Goal: Information Seeking & Learning: Learn about a topic

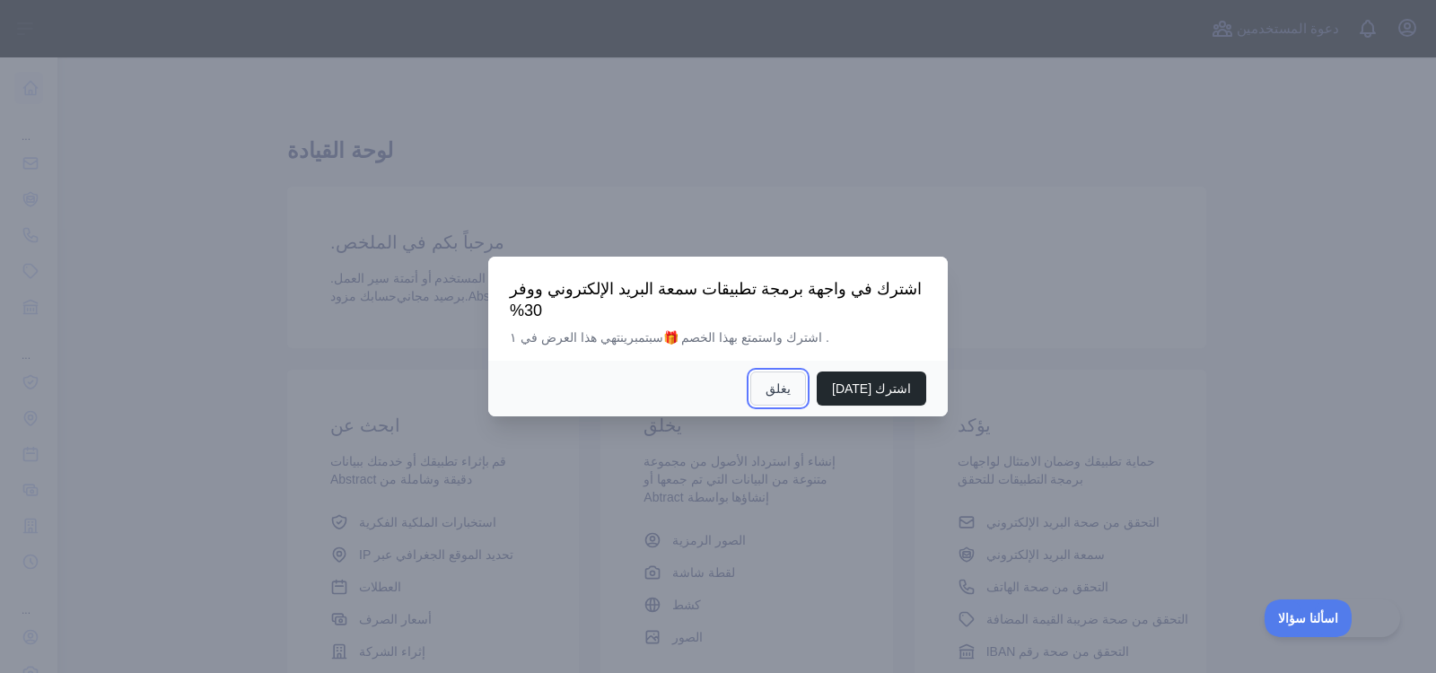
click at [791, 387] on font "يغلق" at bounding box center [778, 388] width 25 height 14
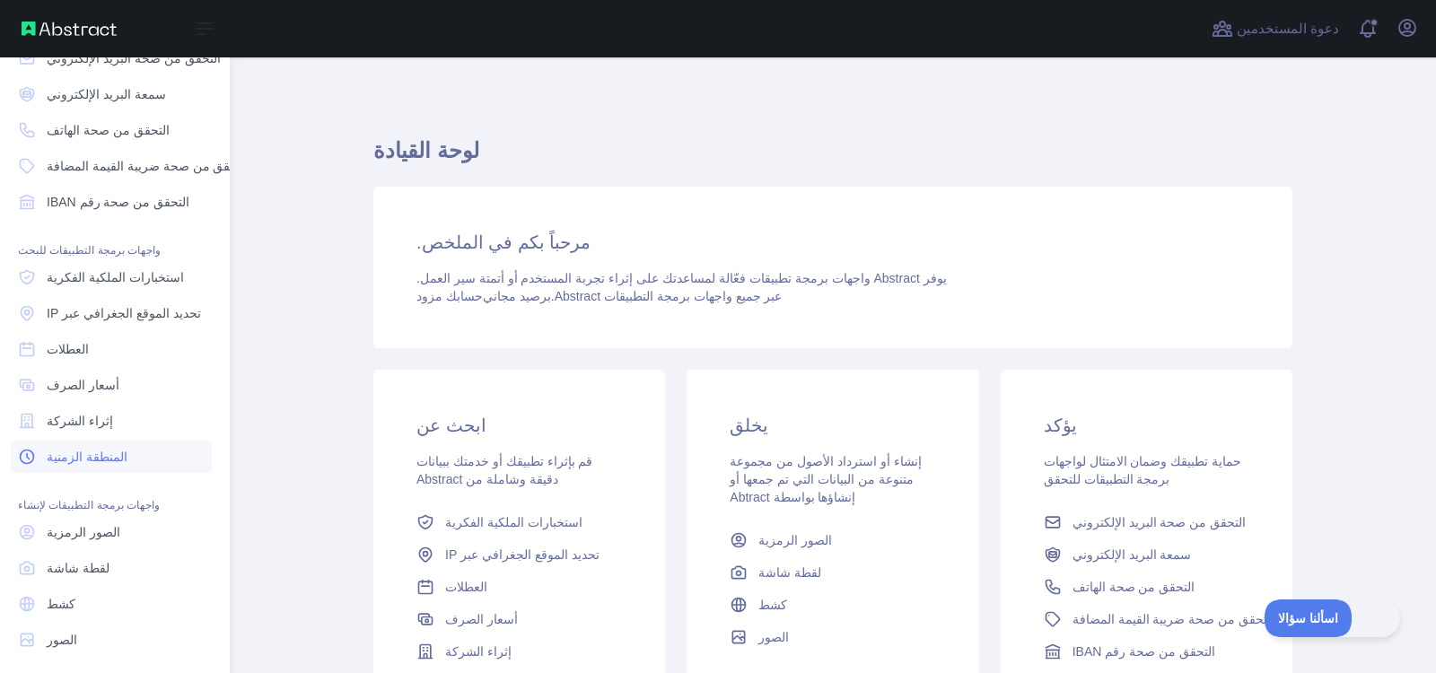
scroll to position [0, 4]
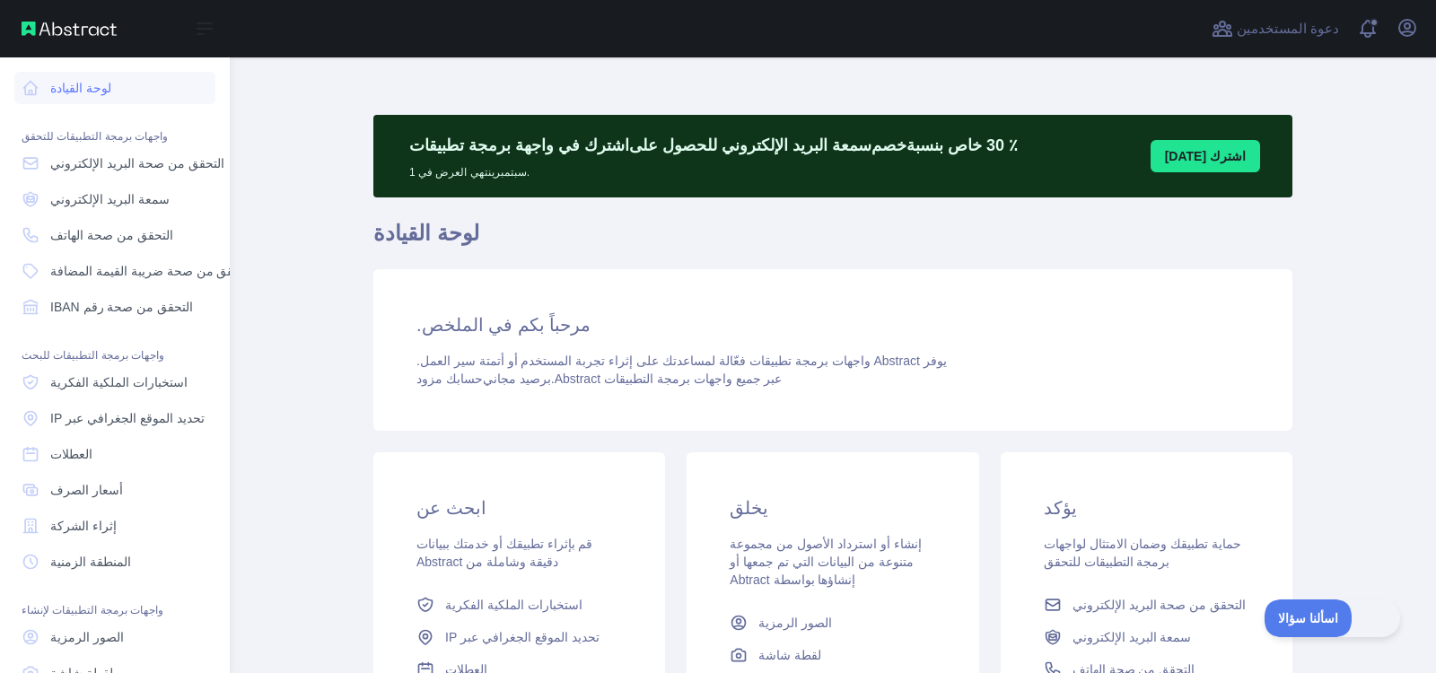
scroll to position [130, 0]
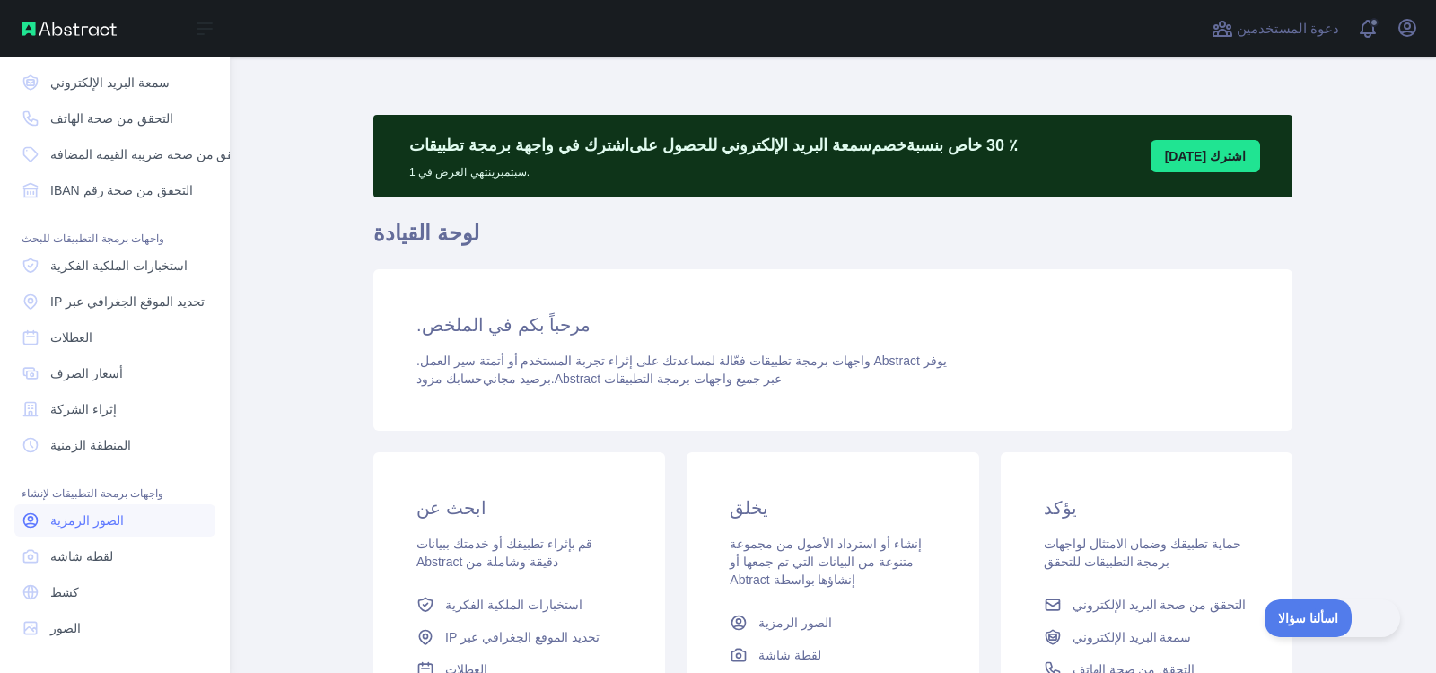
click at [92, 513] on font "الصور الرمزية" at bounding box center [87, 520] width 74 height 14
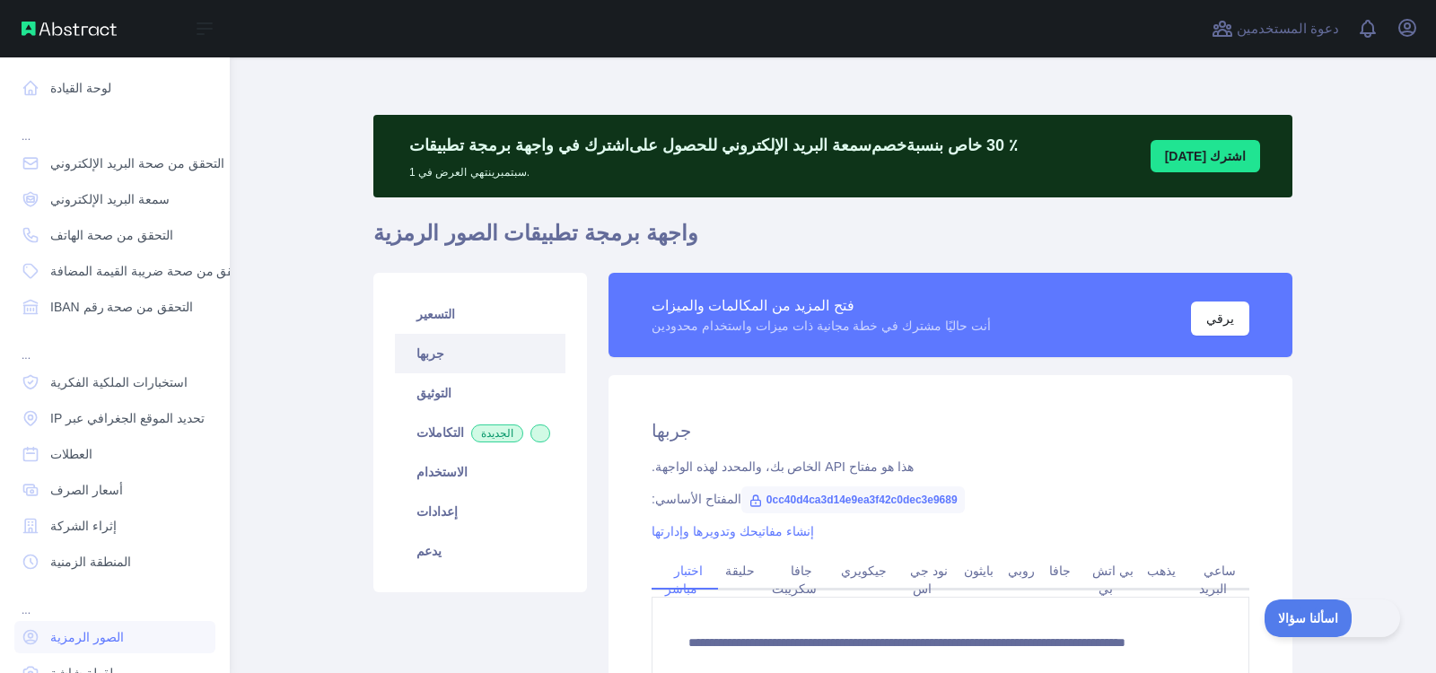
scroll to position [130, 0]
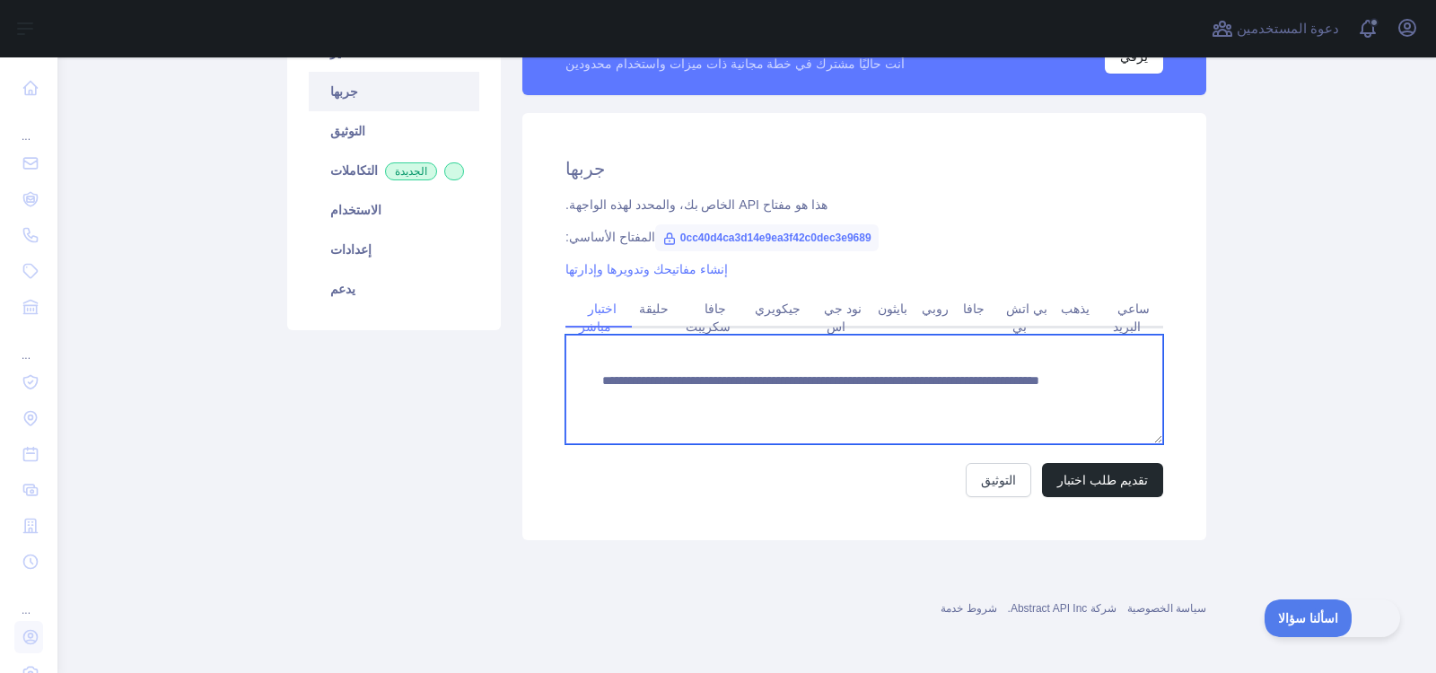
drag, startPoint x: 646, startPoint y: 398, endPoint x: 1005, endPoint y: 408, distance: 359.1
click at [1005, 408] on textarea "**********" at bounding box center [864, 389] width 598 height 109
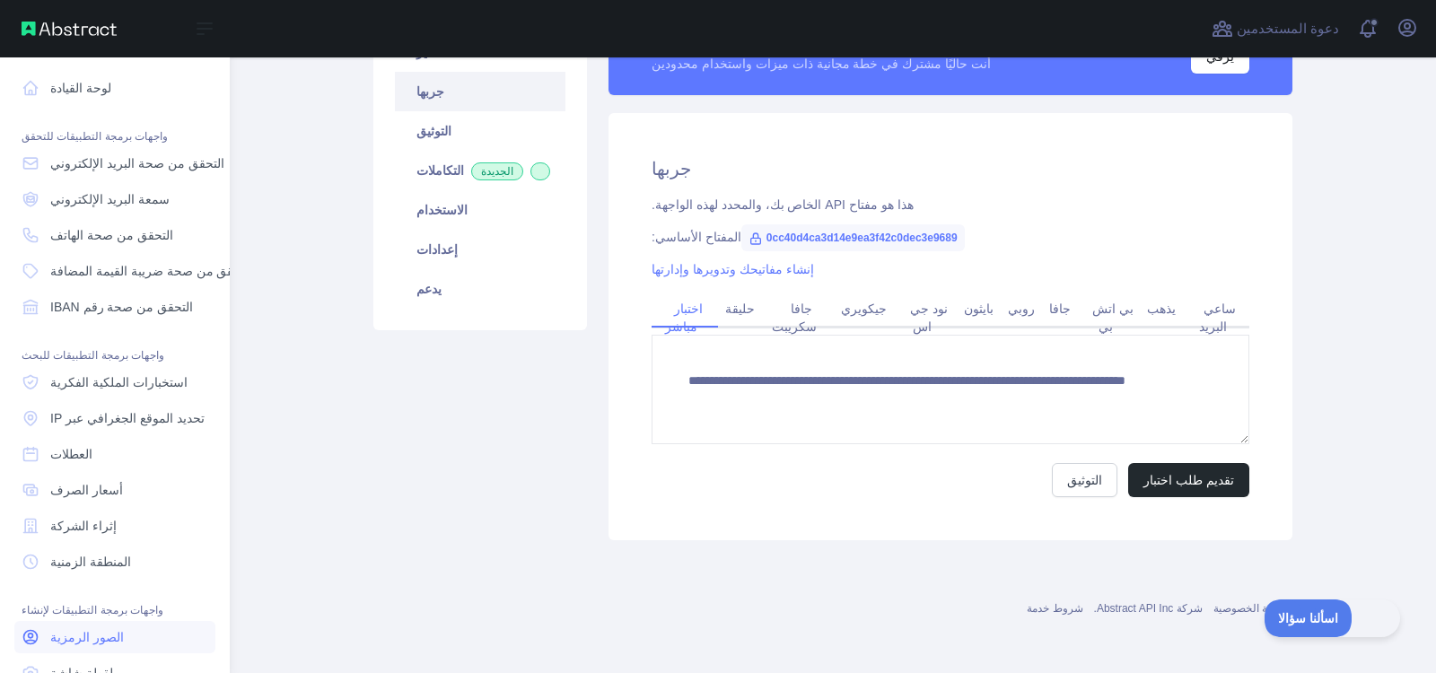
click at [93, 631] on font "الصور الرمزية" at bounding box center [87, 637] width 74 height 14
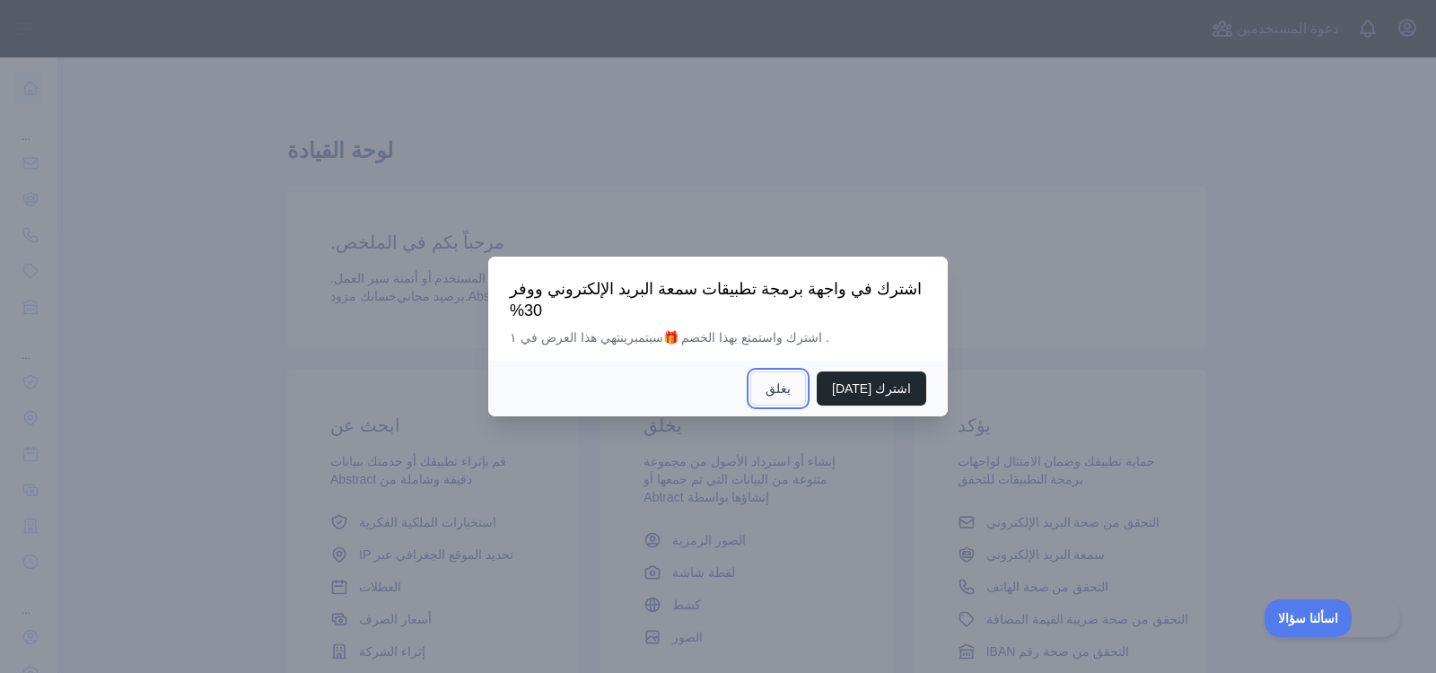
click at [780, 388] on button "يغلق" at bounding box center [778, 389] width 56 height 34
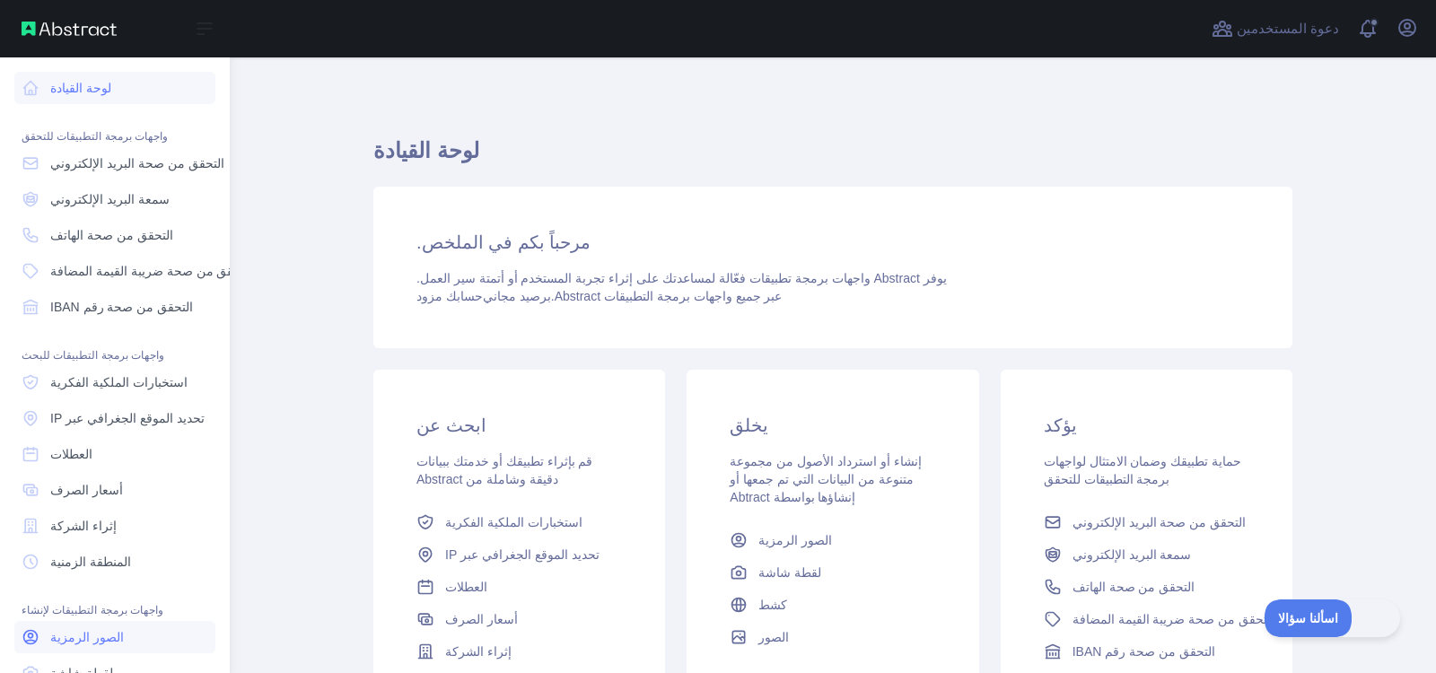
click at [95, 637] on font "الصور الرمزية" at bounding box center [87, 637] width 74 height 14
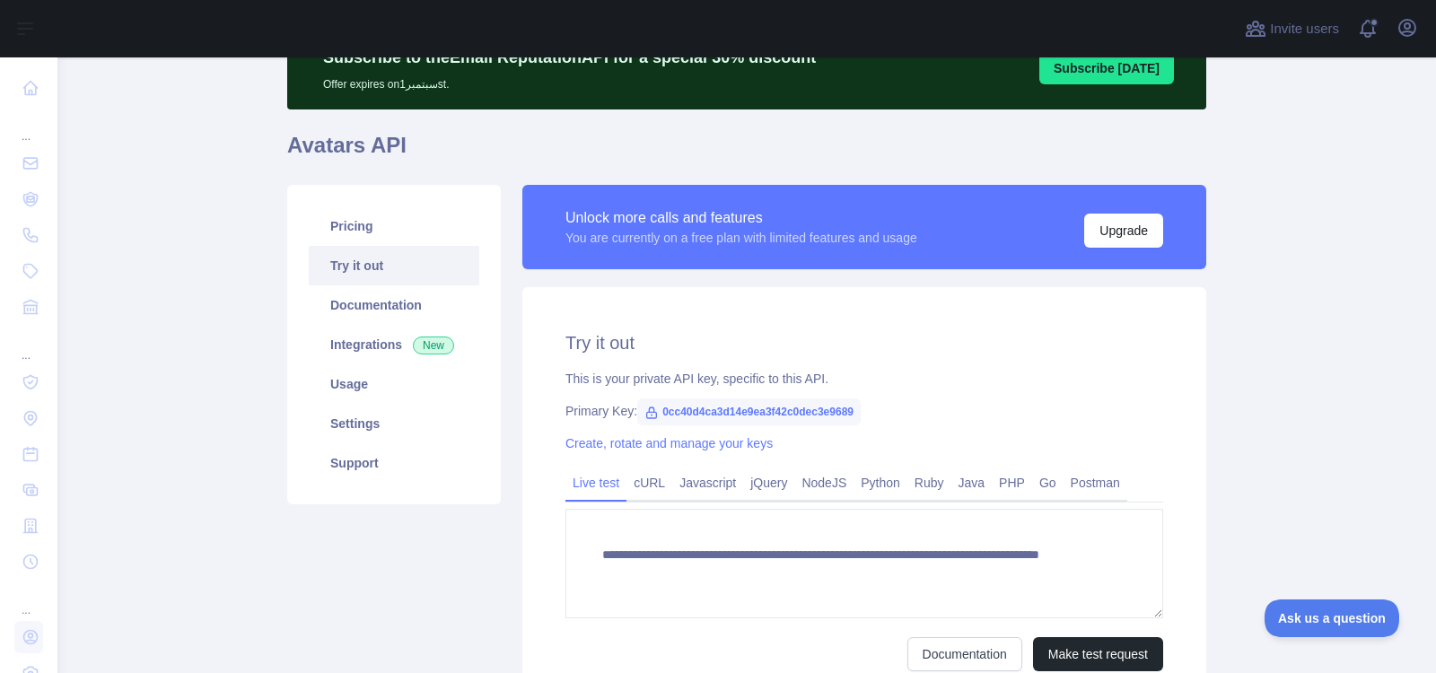
scroll to position [262, 0]
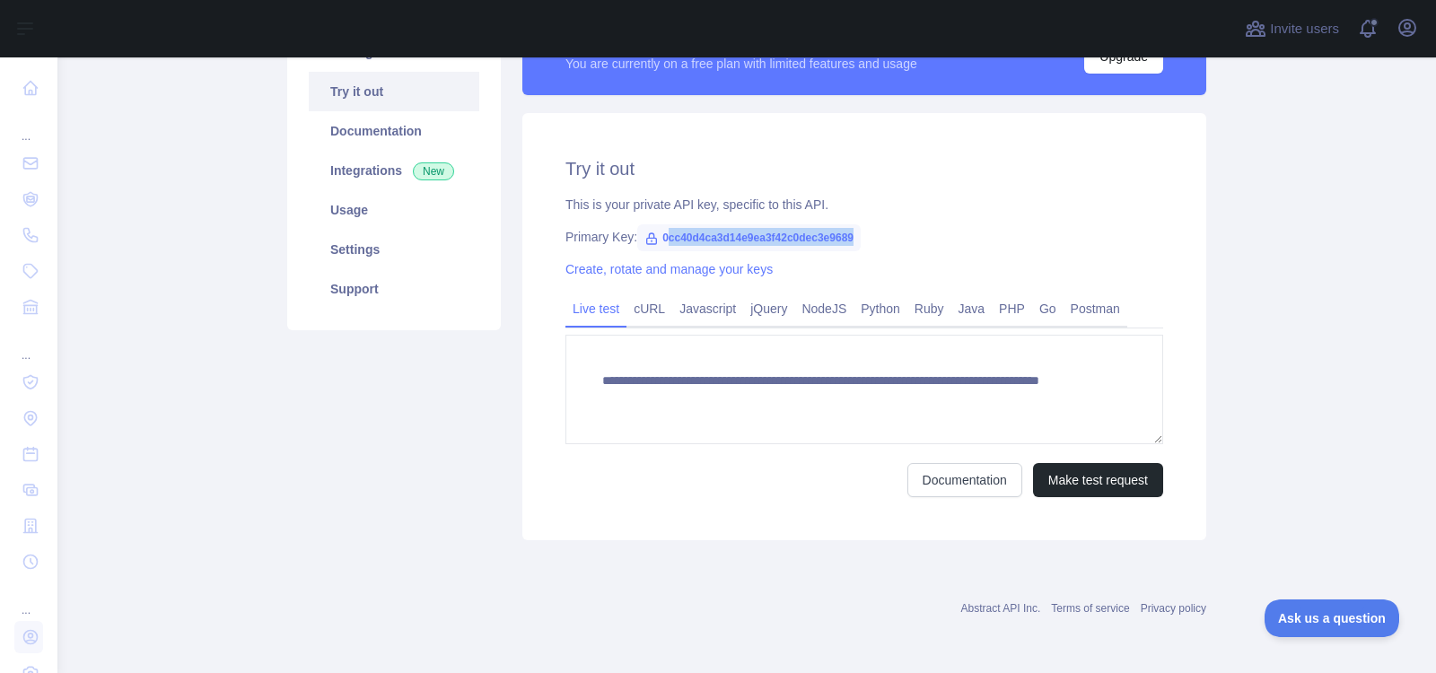
drag, startPoint x: 661, startPoint y: 239, endPoint x: 855, endPoint y: 236, distance: 194.8
click at [855, 236] on div "Primary Key: 0cc40d4ca3d14e9ea3f42c0dec3e9689" at bounding box center [864, 237] width 598 height 18
drag, startPoint x: 654, startPoint y: 231, endPoint x: 850, endPoint y: 228, distance: 195.7
click at [850, 228] on span "0cc40d4ca3d14e9ea3f42c0dec3e9689" at bounding box center [748, 237] width 223 height 27
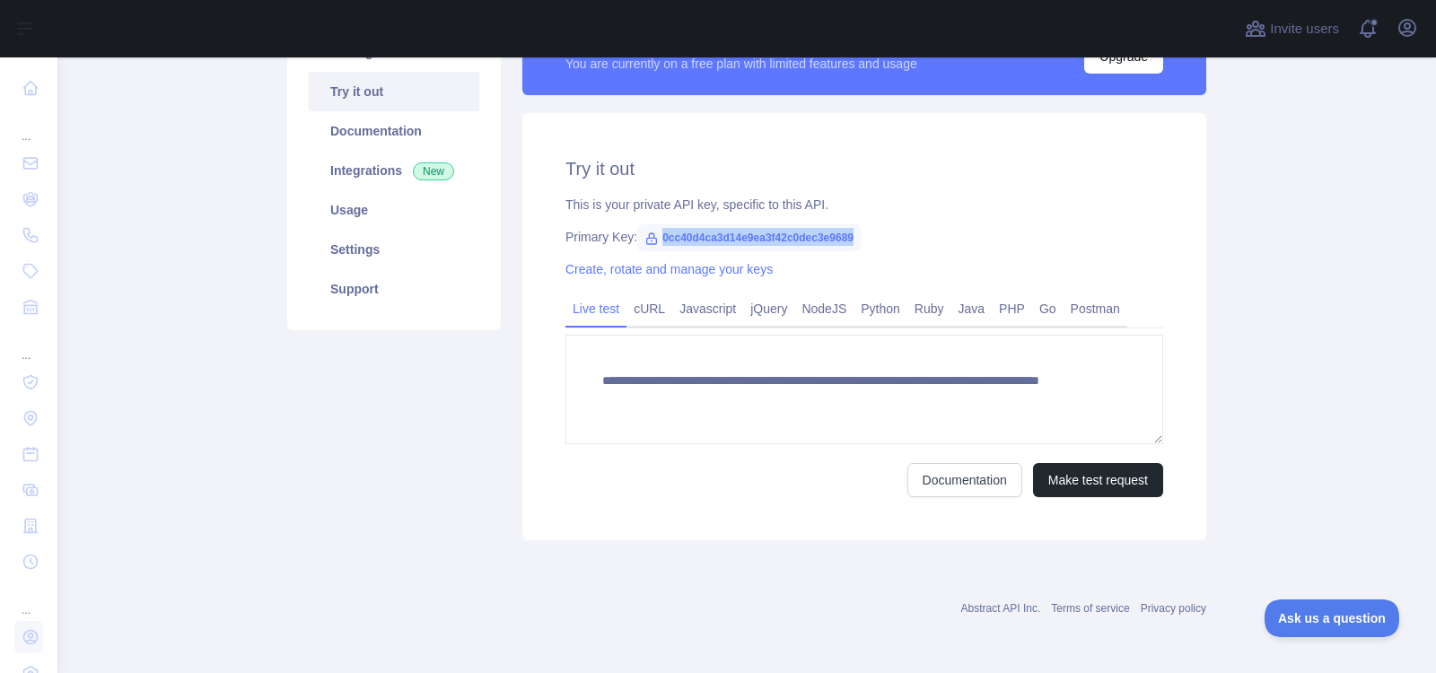
copy span "0cc40d4ca3d14e9ea3f42c0dec3e9689"
click at [636, 312] on link "cURL" at bounding box center [649, 308] width 46 height 29
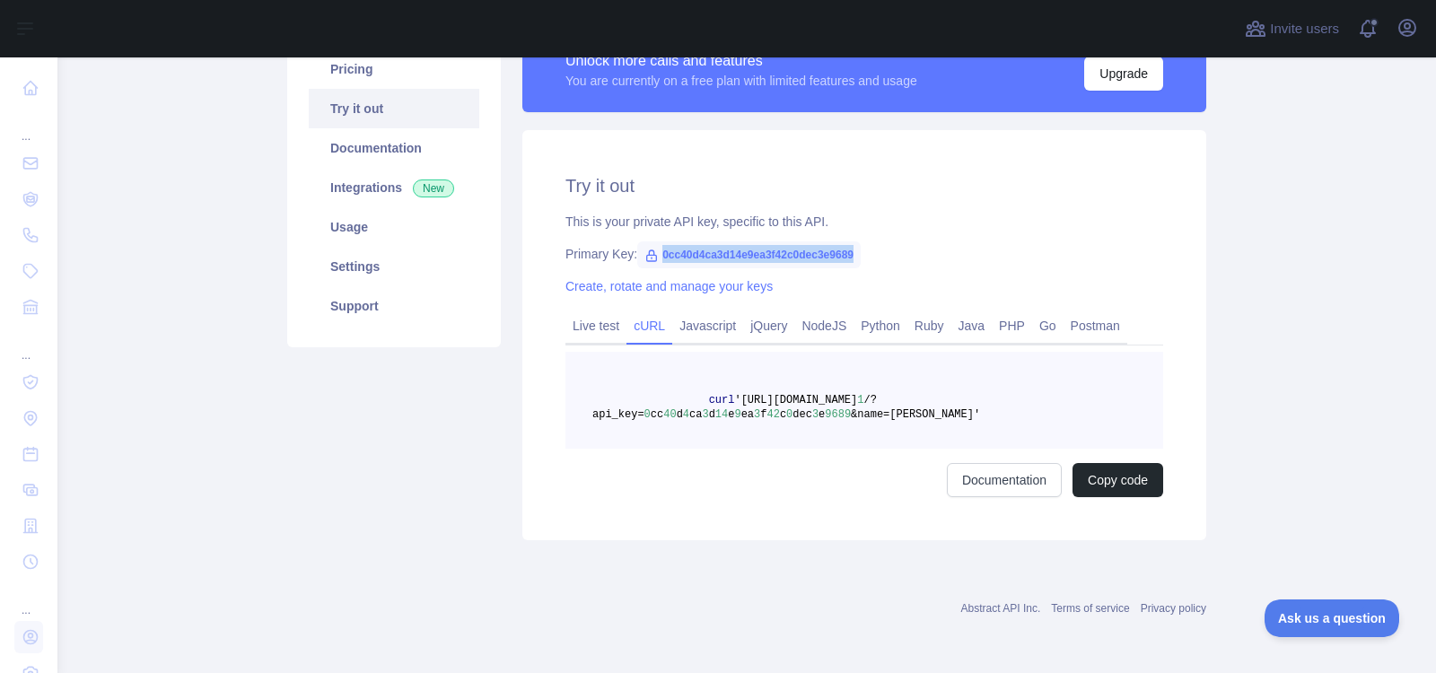
scroll to position [245, 0]
click at [881, 322] on link "Python" at bounding box center [880, 325] width 54 height 29
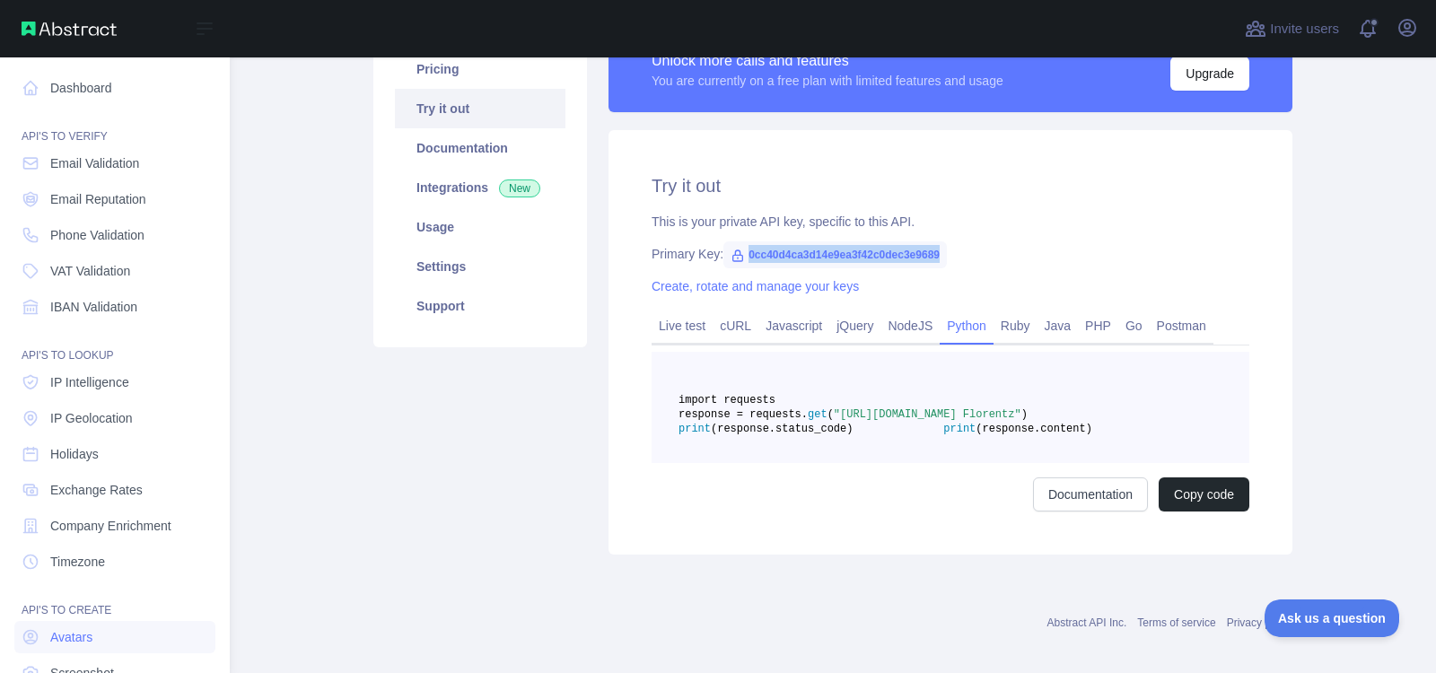
scroll to position [117, 0]
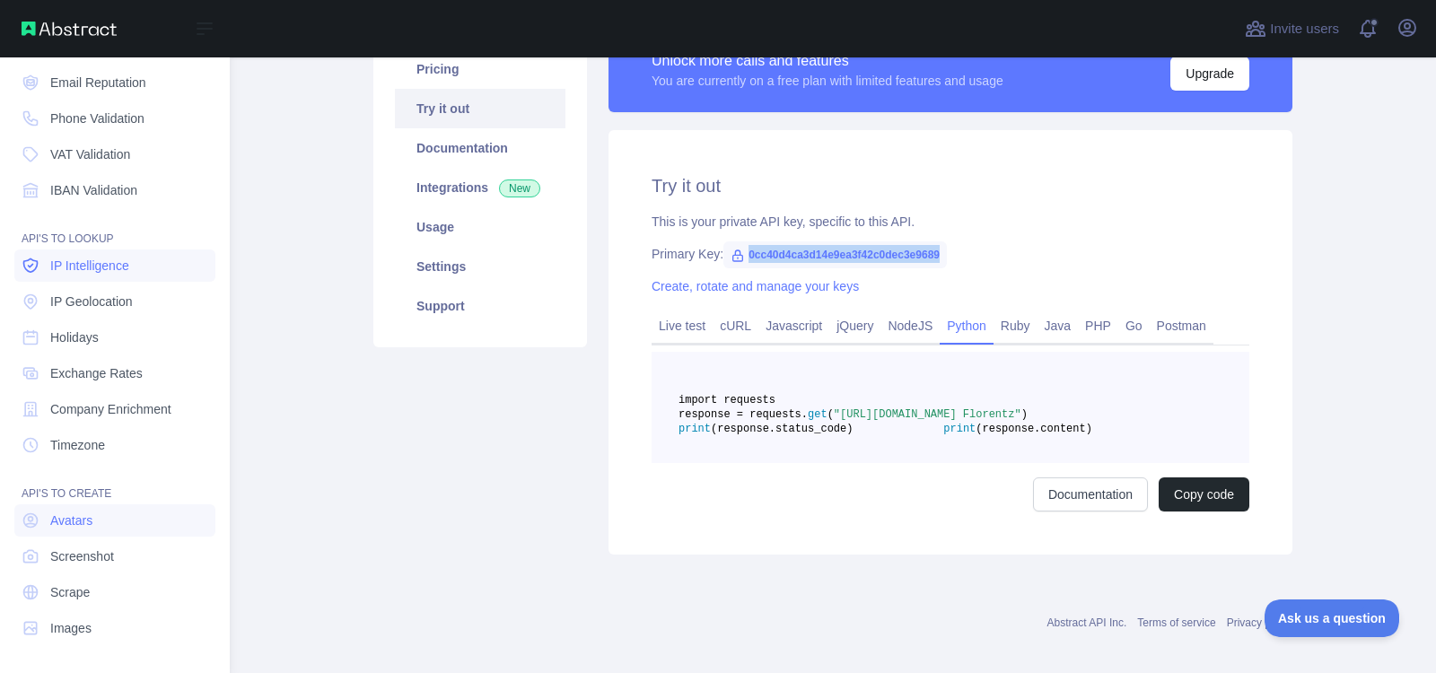
click at [88, 265] on span "IP Intelligence" at bounding box center [89, 266] width 79 height 18
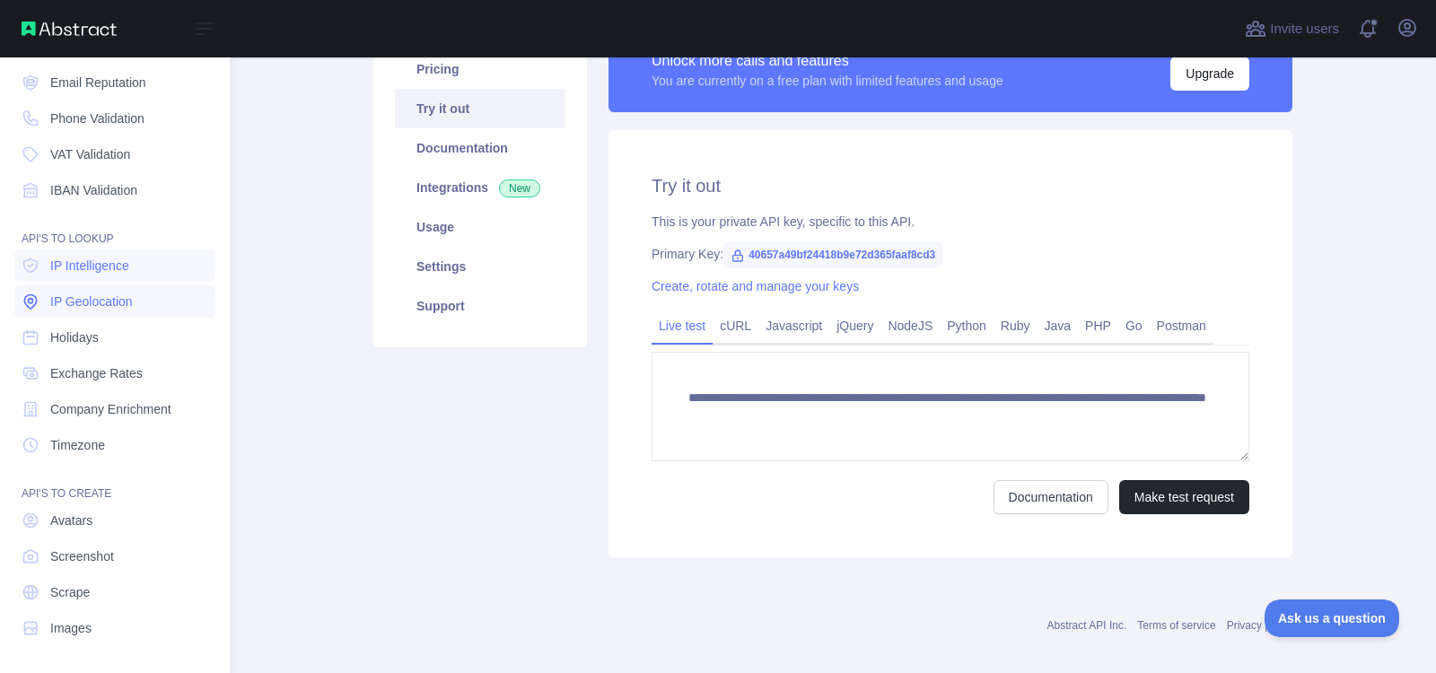
click at [70, 304] on span "IP Geolocation" at bounding box center [91, 302] width 83 height 18
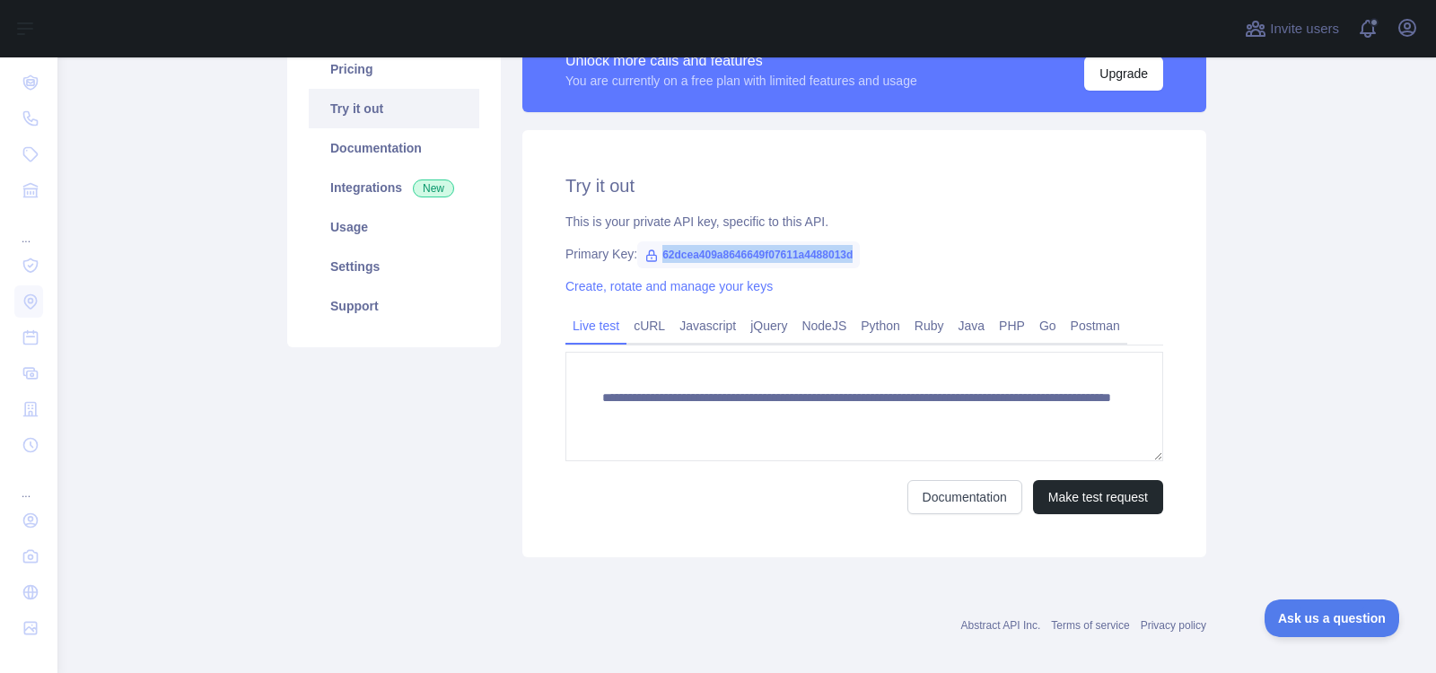
drag, startPoint x: 653, startPoint y: 250, endPoint x: 861, endPoint y: 263, distance: 207.7
click at [861, 263] on div "Primary Key: 62dcea409a8646649f07611a4488013d" at bounding box center [864, 254] width 598 height 18
copy span "62dcea409a8646649f07611a4488013d"
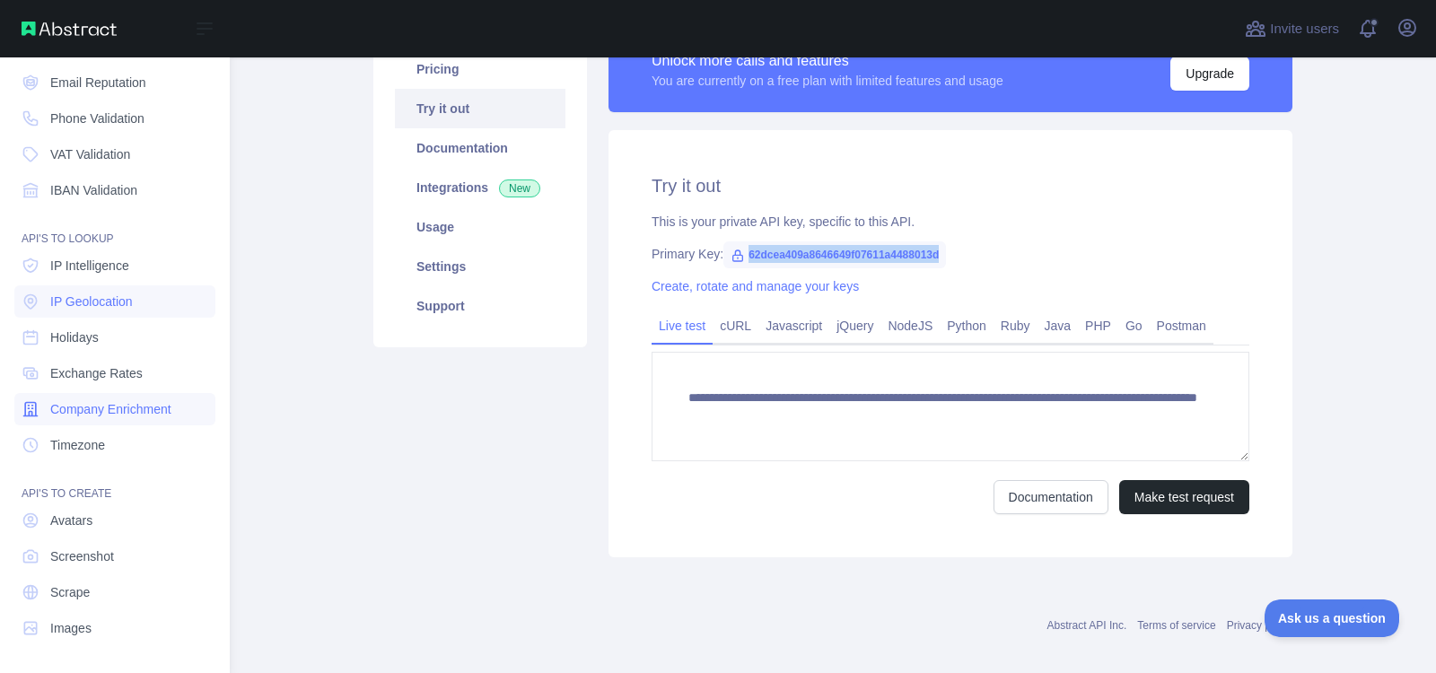
click at [104, 412] on span "Company Enrichment" at bounding box center [110, 409] width 121 height 18
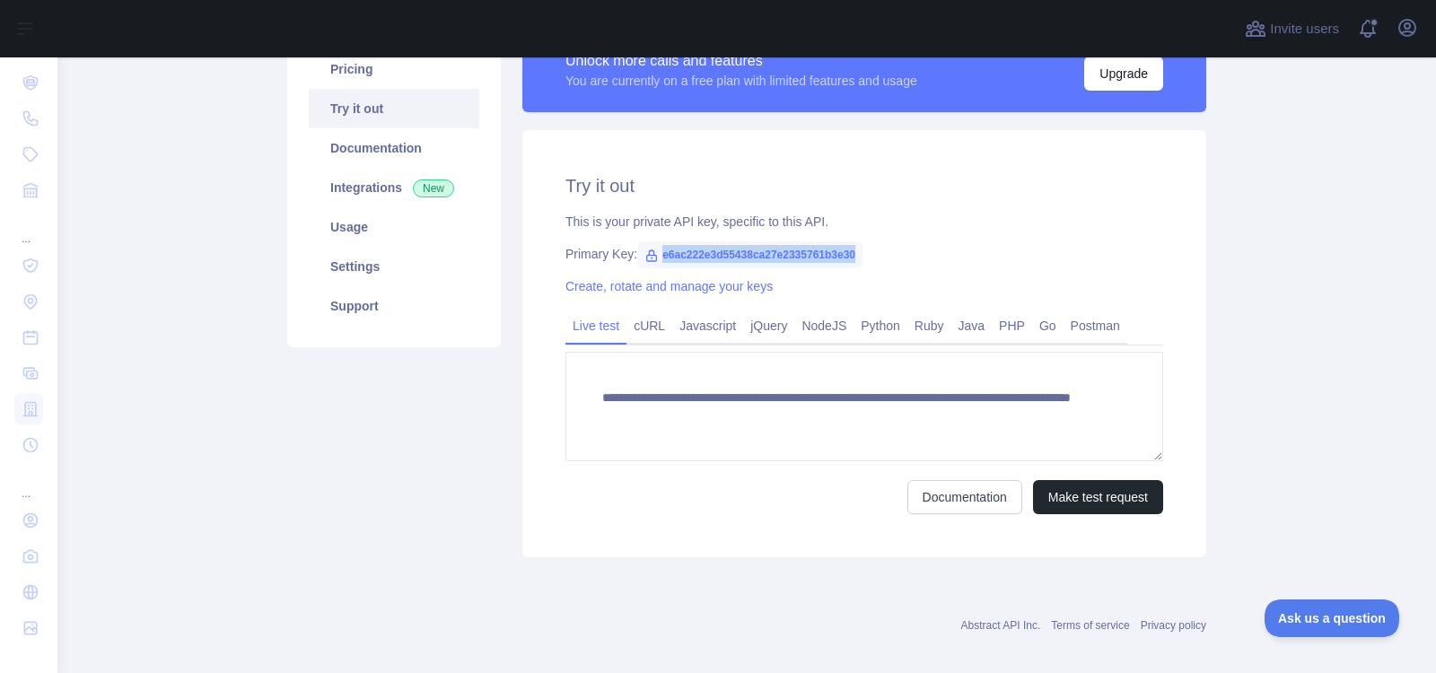
drag, startPoint x: 655, startPoint y: 254, endPoint x: 884, endPoint y: 253, distance: 228.9
click at [884, 253] on div "Primary Key: e6ac222e3d55438ca27e2335761b3e30" at bounding box center [864, 254] width 598 height 18
copy span "e6ac222e3d55438ca27e2335761b3e30"
